Goal: Navigation & Orientation: Find specific page/section

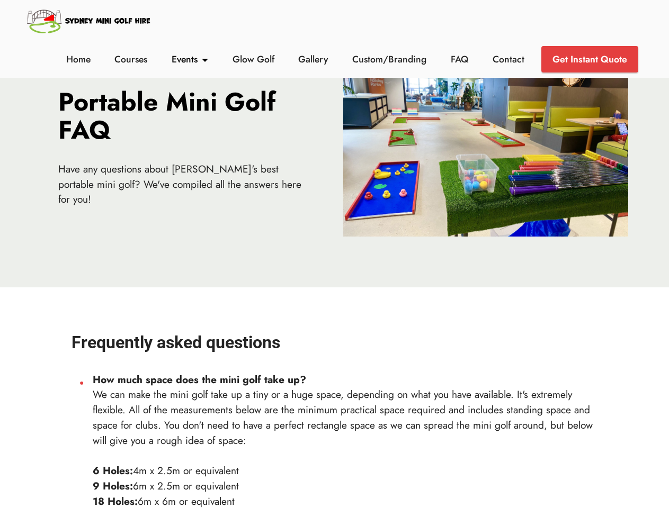
click at [190, 59] on link "Events" at bounding box center [190, 59] width 42 height 14
